Goal: Communication & Community: Answer question/provide support

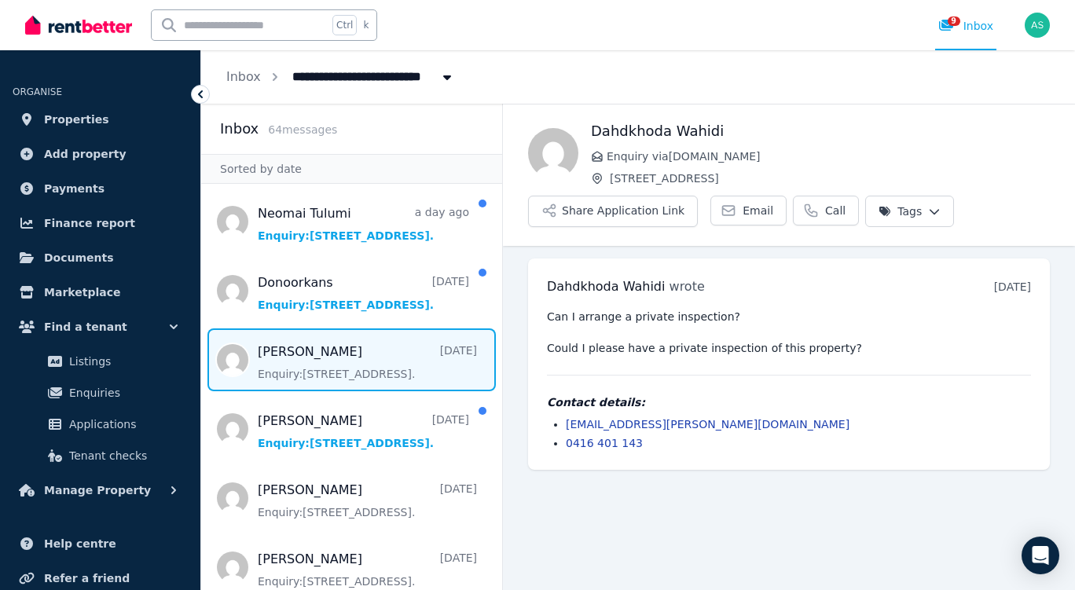
click at [289, 390] on span "Message list" at bounding box center [351, 359] width 301 height 63
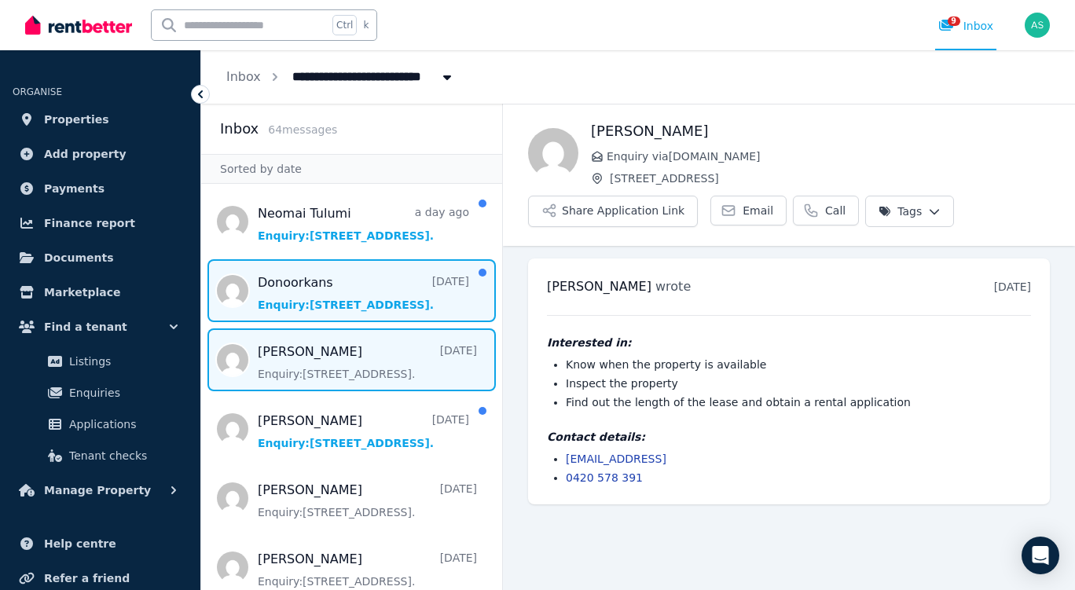
click at [383, 294] on span "Message list" at bounding box center [351, 290] width 301 height 63
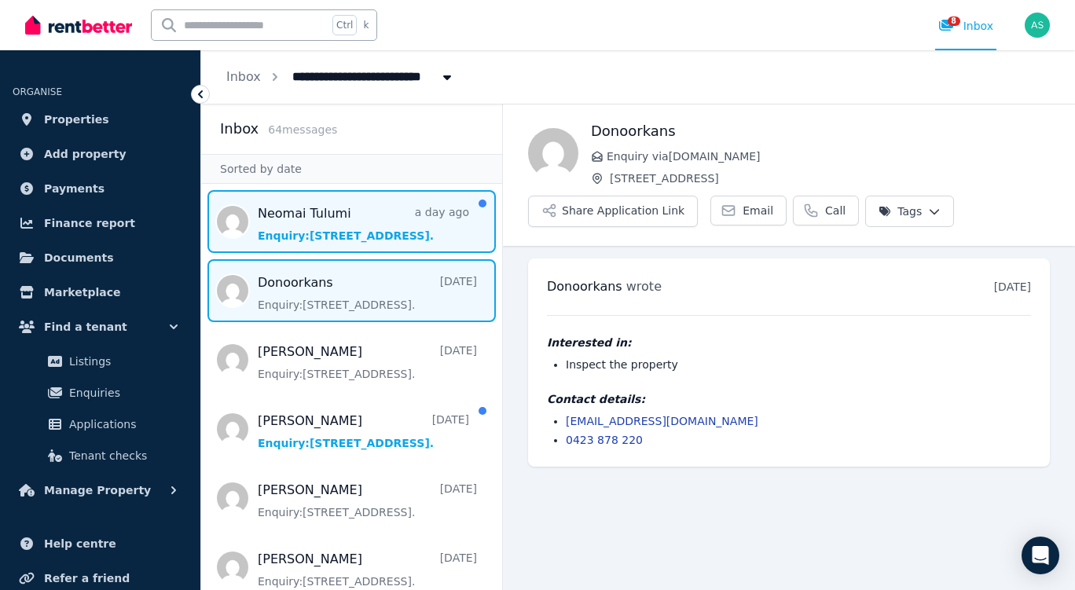
click at [342, 234] on span "Message list" at bounding box center [351, 221] width 301 height 63
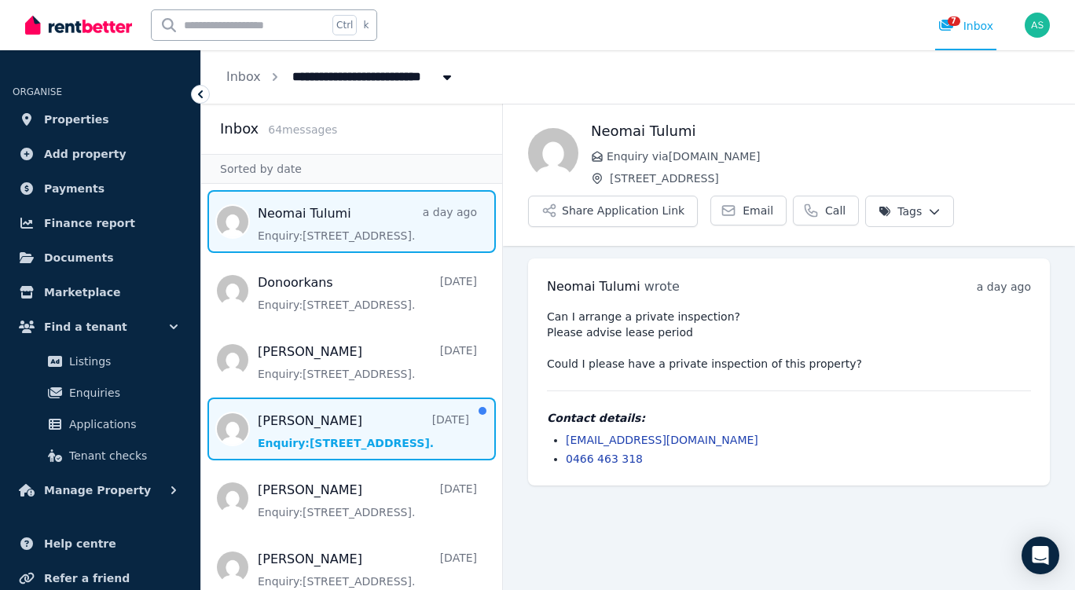
click at [345, 429] on span "Message list" at bounding box center [351, 429] width 301 height 63
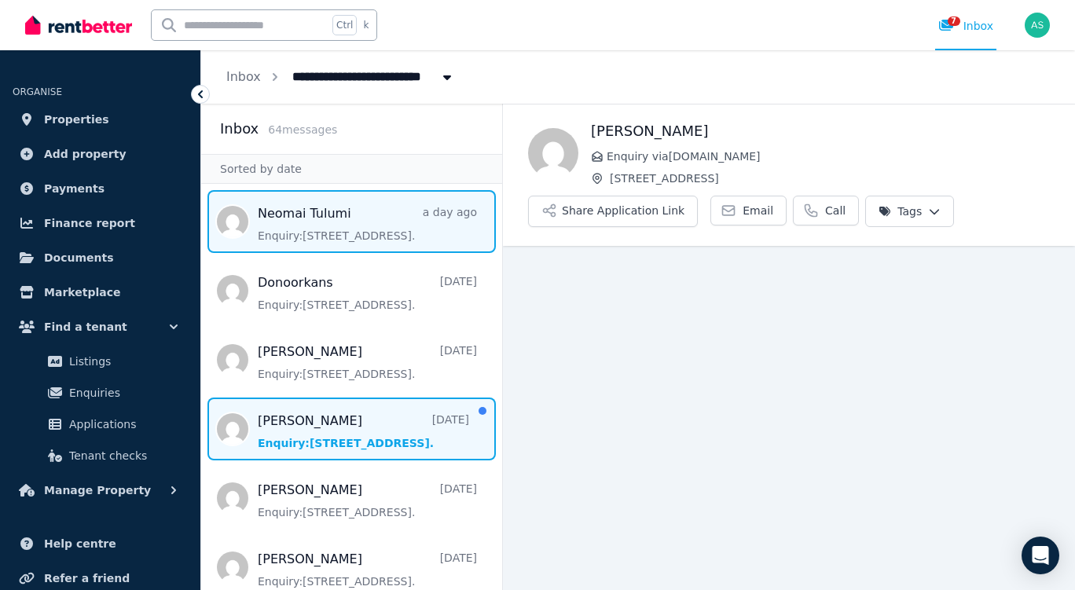
click at [354, 218] on span "Message list" at bounding box center [351, 221] width 301 height 63
